Goal: Find contact information: Find contact information

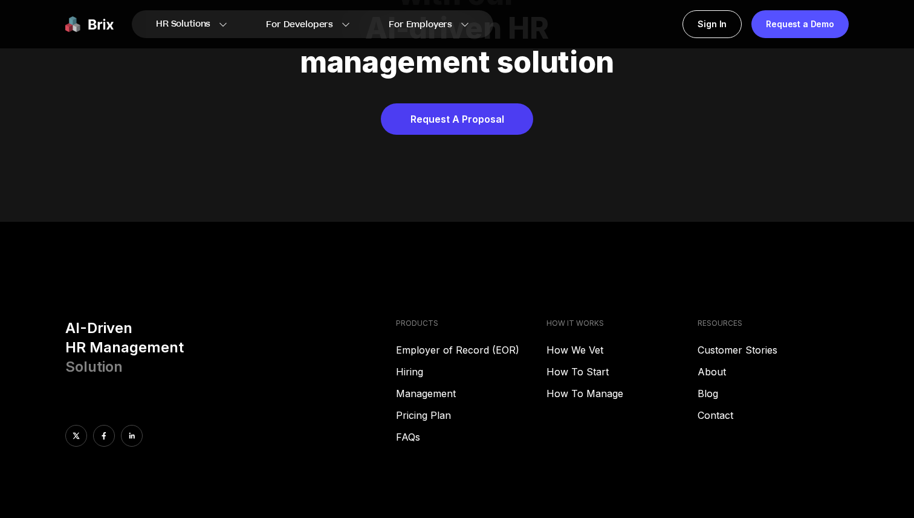
scroll to position [6174, 0]
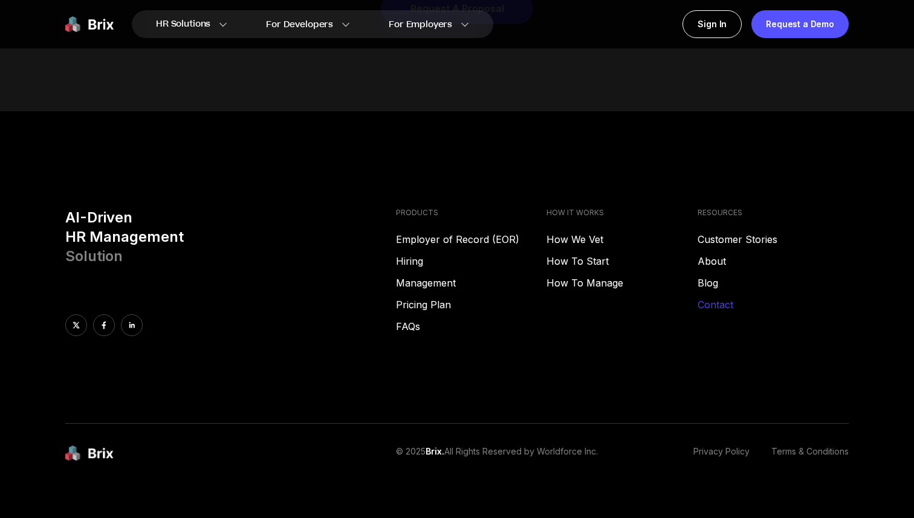
click at [719, 297] on link "Contact" at bounding box center [772, 304] width 151 height 15
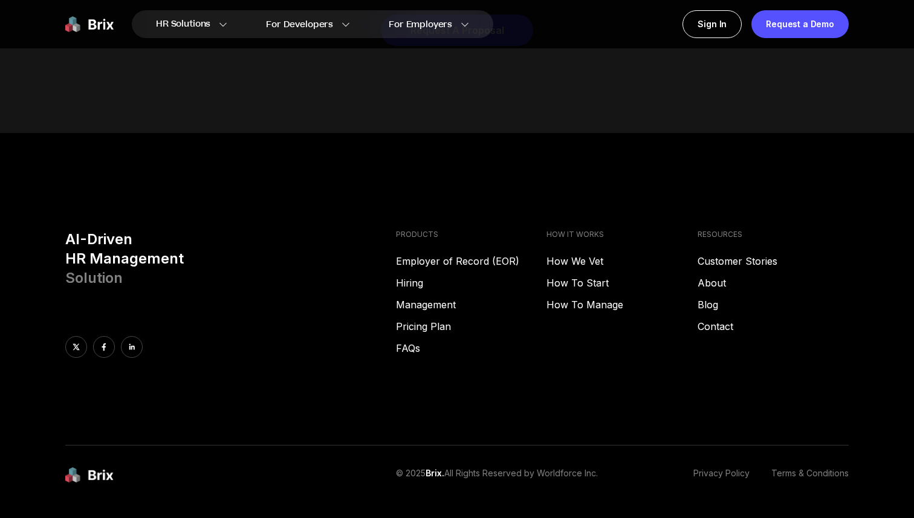
scroll to position [6155, 0]
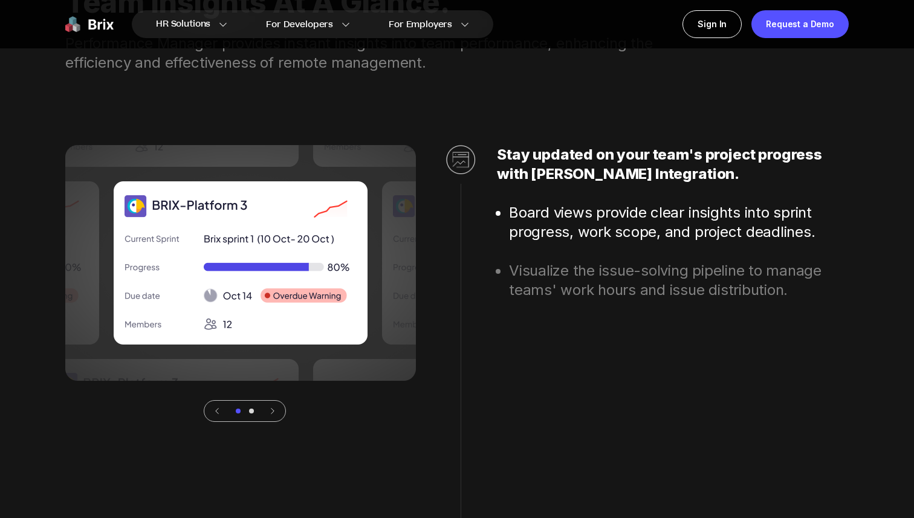
scroll to position [3563, 0]
